Goal: Information Seeking & Learning: Understand process/instructions

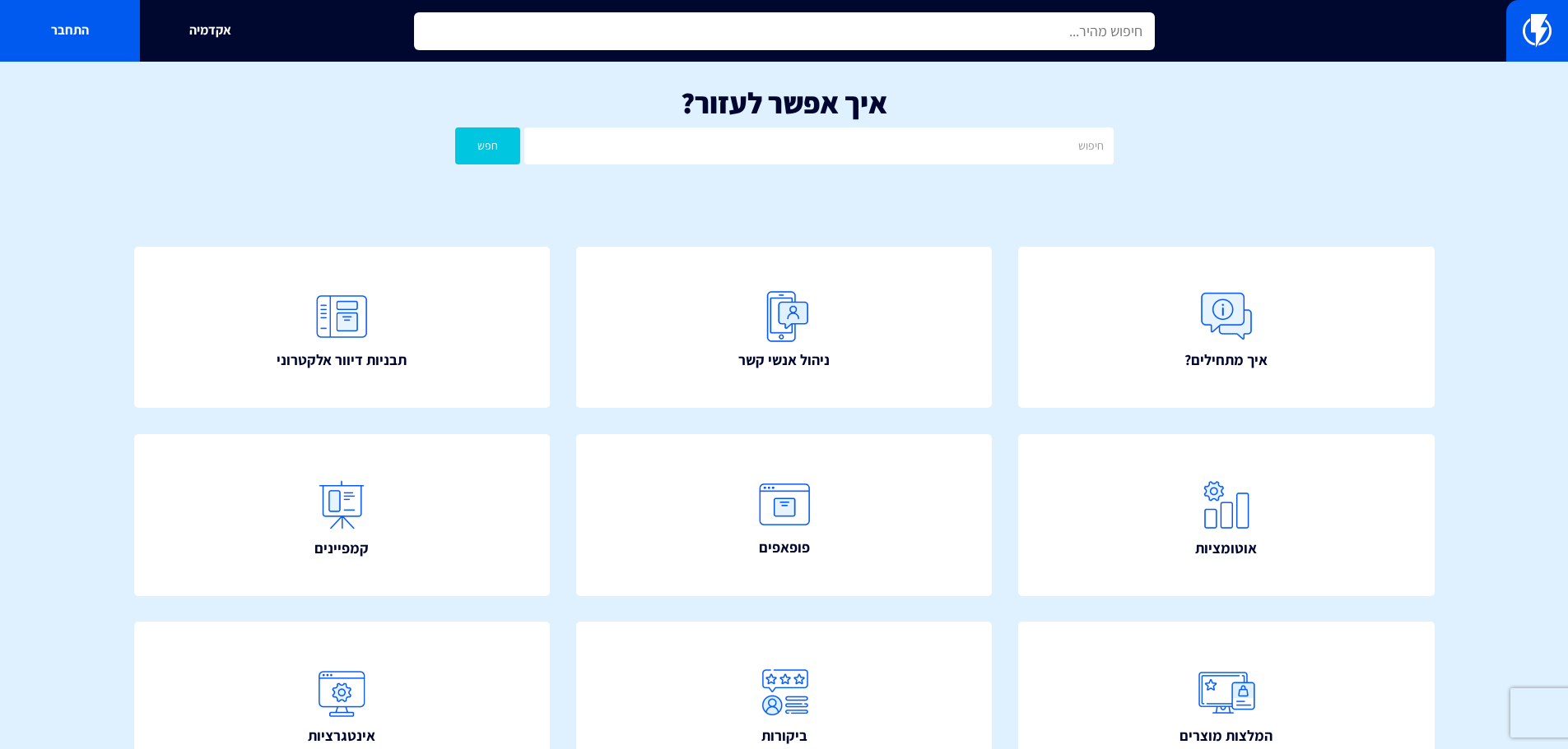
drag, startPoint x: 1070, startPoint y: 40, endPoint x: 1137, endPoint y: 200, distance: 173.5
click at [1070, 47] on input "text" at bounding box center [784, 31] width 741 height 38
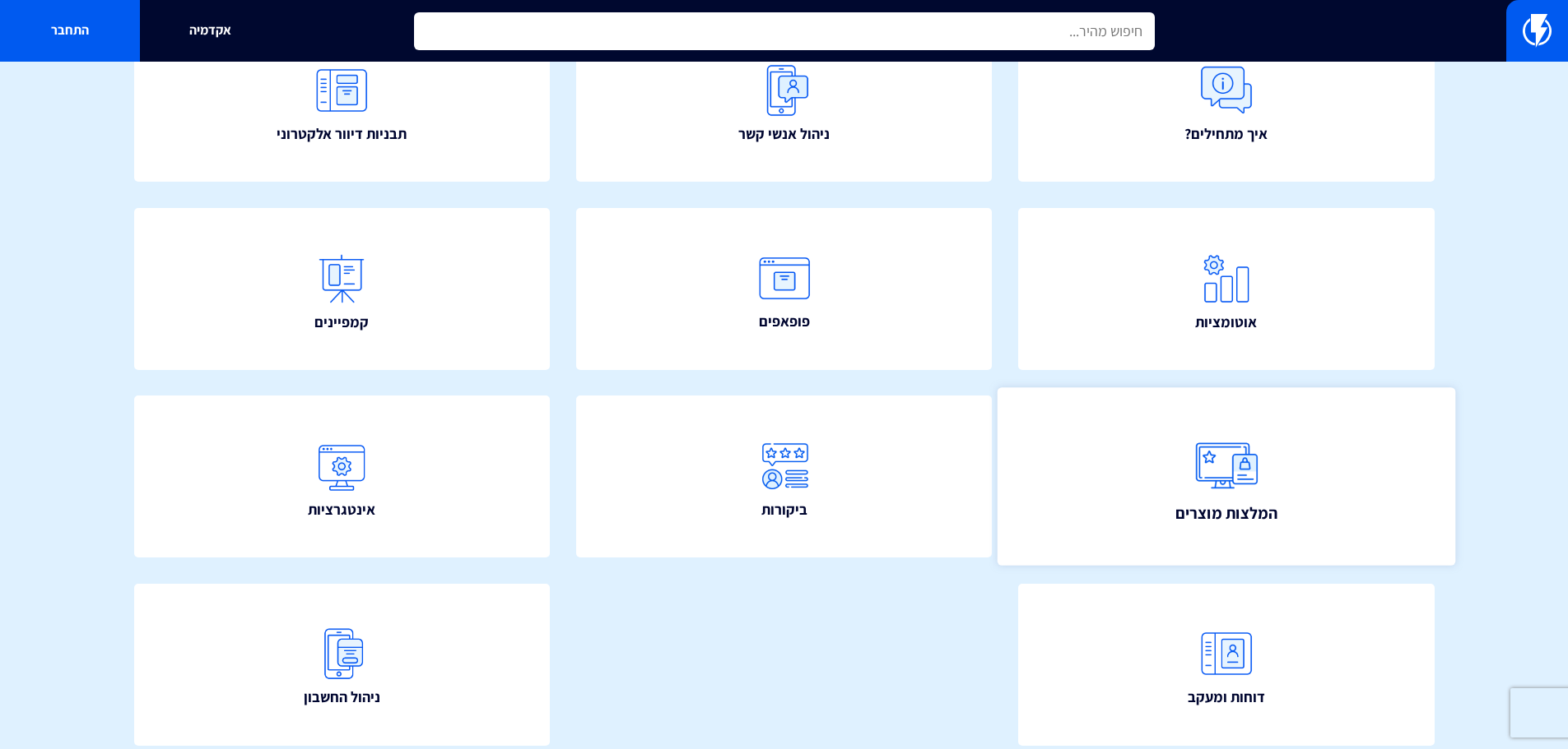
scroll to position [298, 0]
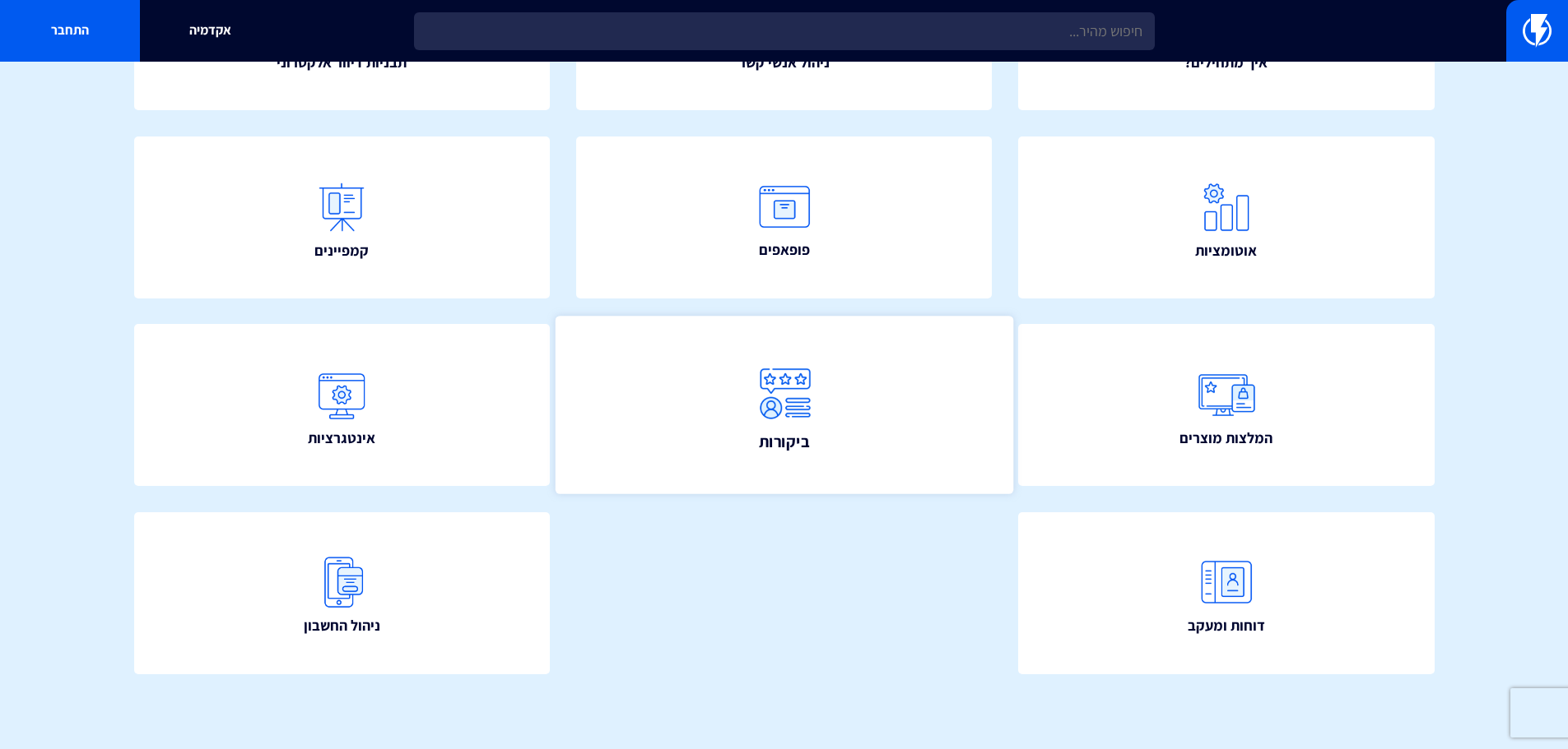
click at [822, 449] on link "ביקורות" at bounding box center [784, 406] width 457 height 178
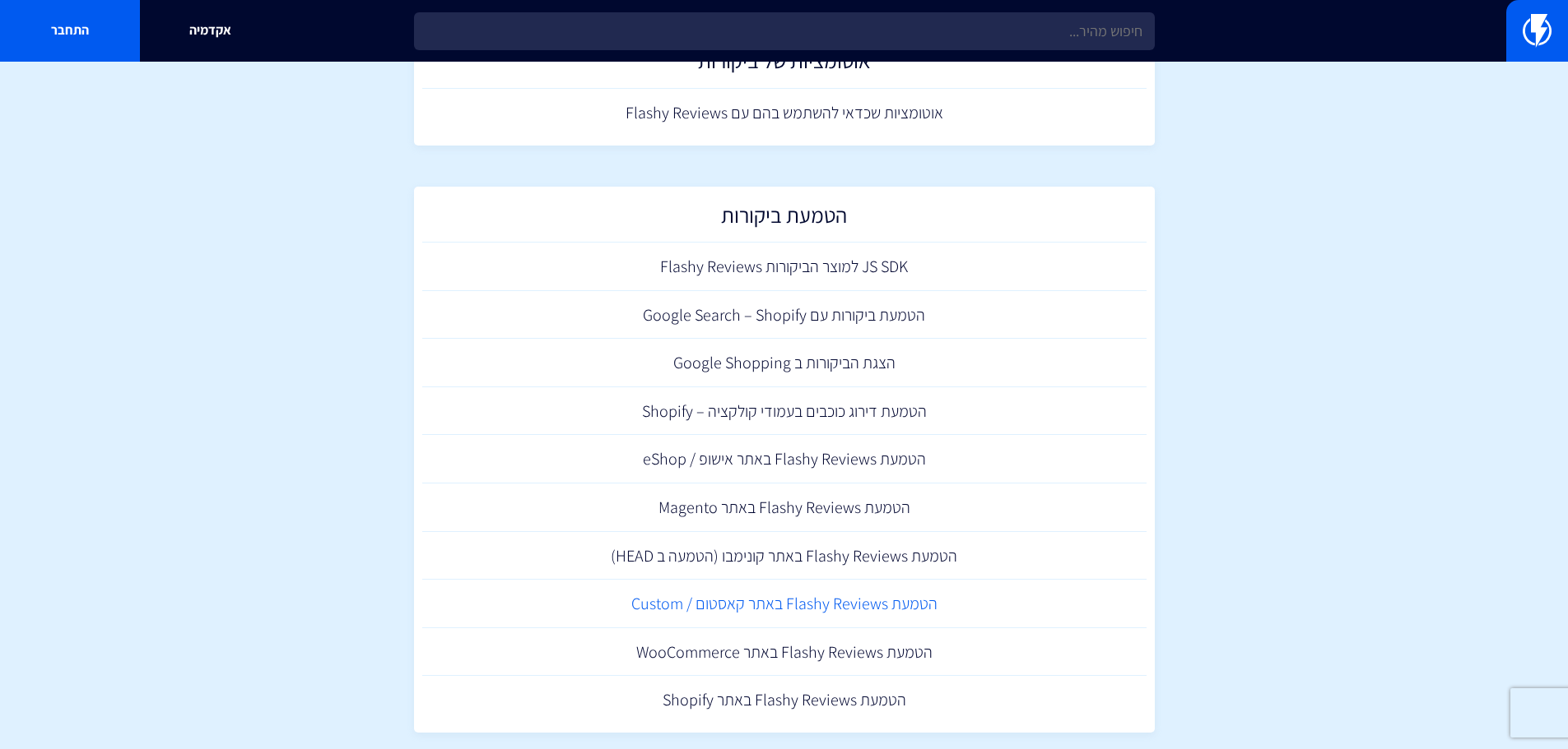
scroll to position [412, 0]
click at [814, 665] on link "הטמעת Flashy Reviews באתר WooCommerce" at bounding box center [784, 651] width 724 height 49
